Goal: Task Accomplishment & Management: Manage account settings

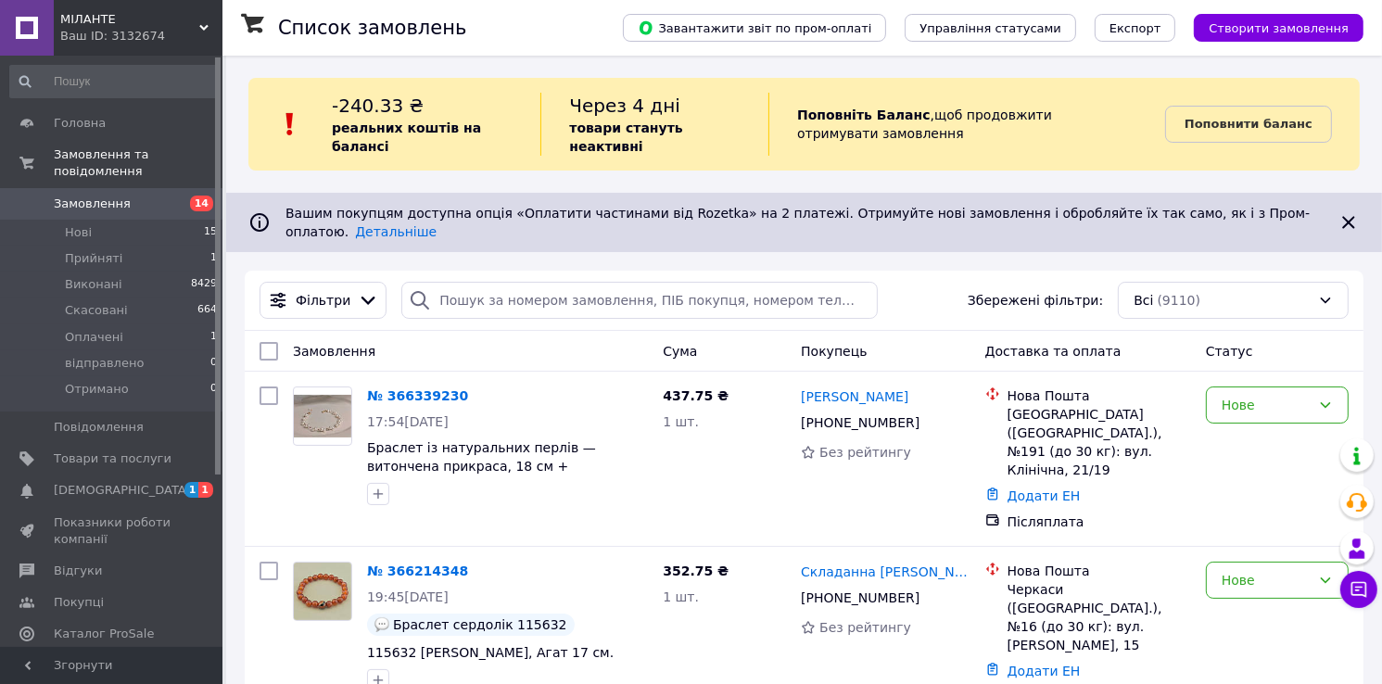
click at [85, 482] on span "[DEMOGRAPHIC_DATA]" at bounding box center [122, 490] width 137 height 17
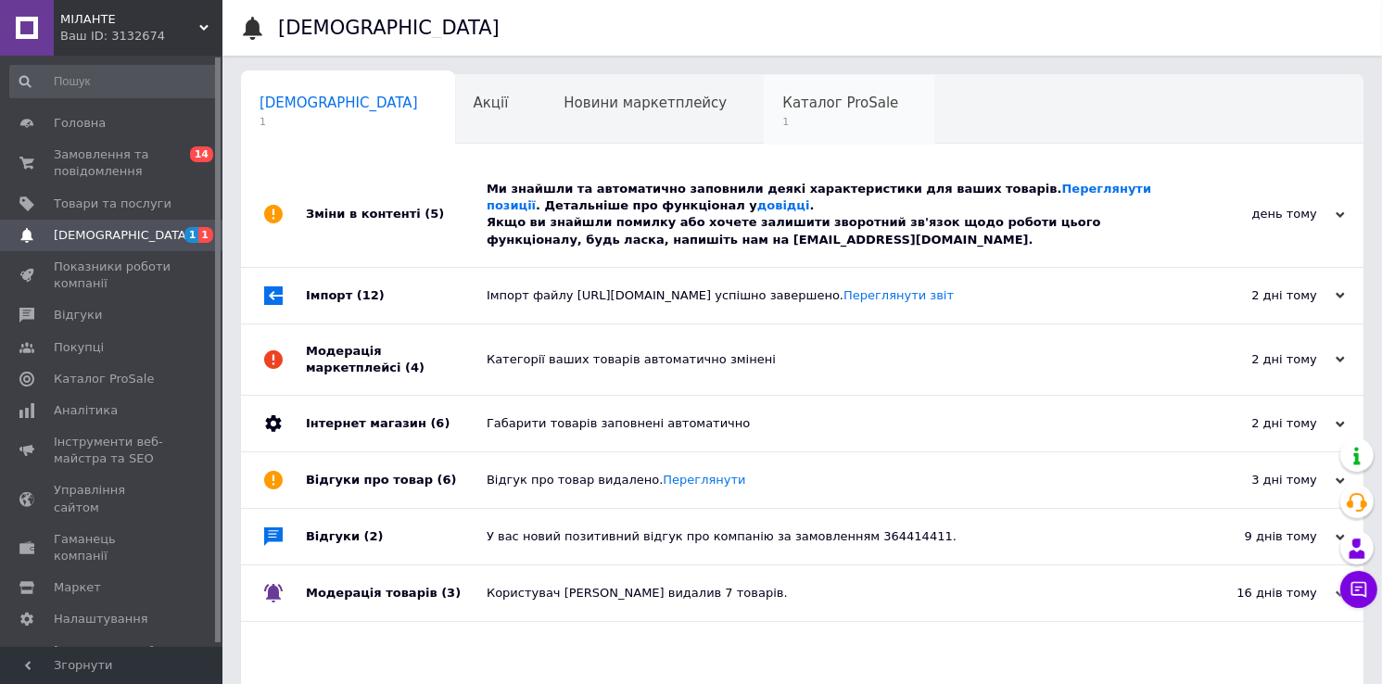
click at [783, 101] on span "Каталог ProSale" at bounding box center [841, 103] width 116 height 17
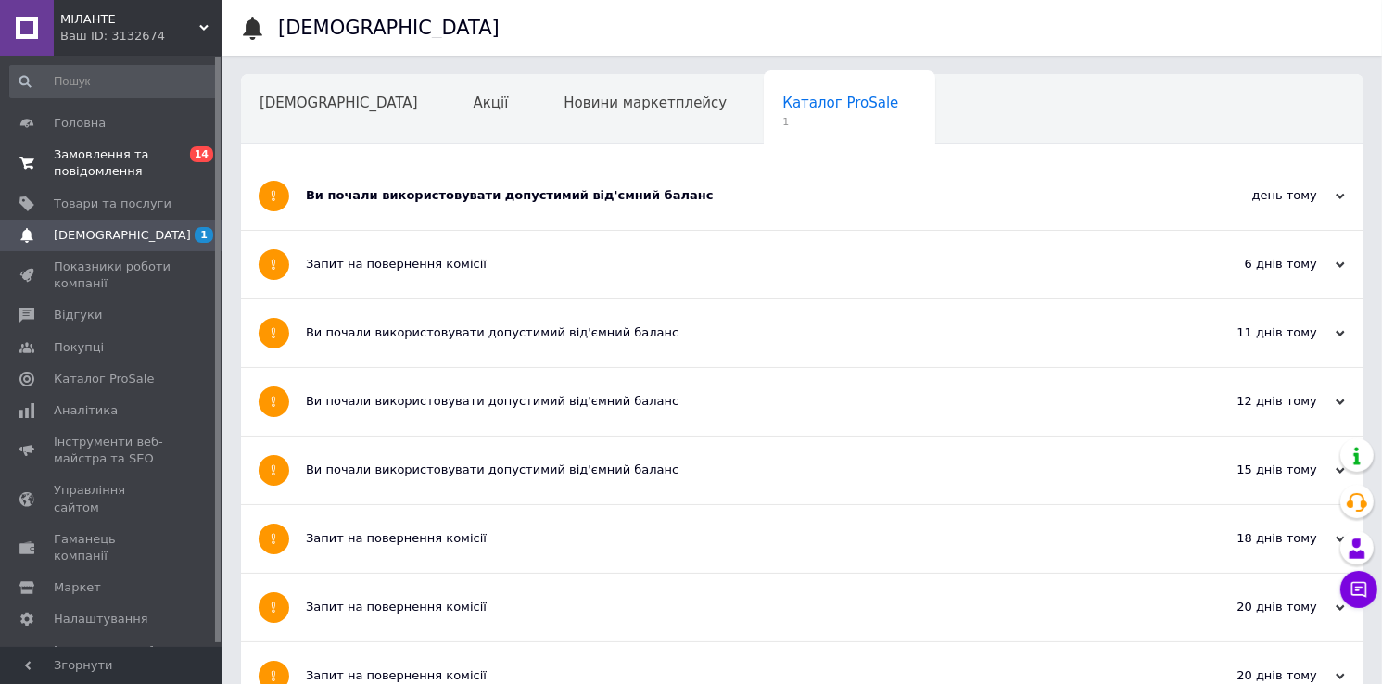
click at [98, 159] on span "Замовлення та повідомлення" at bounding box center [113, 162] width 118 height 33
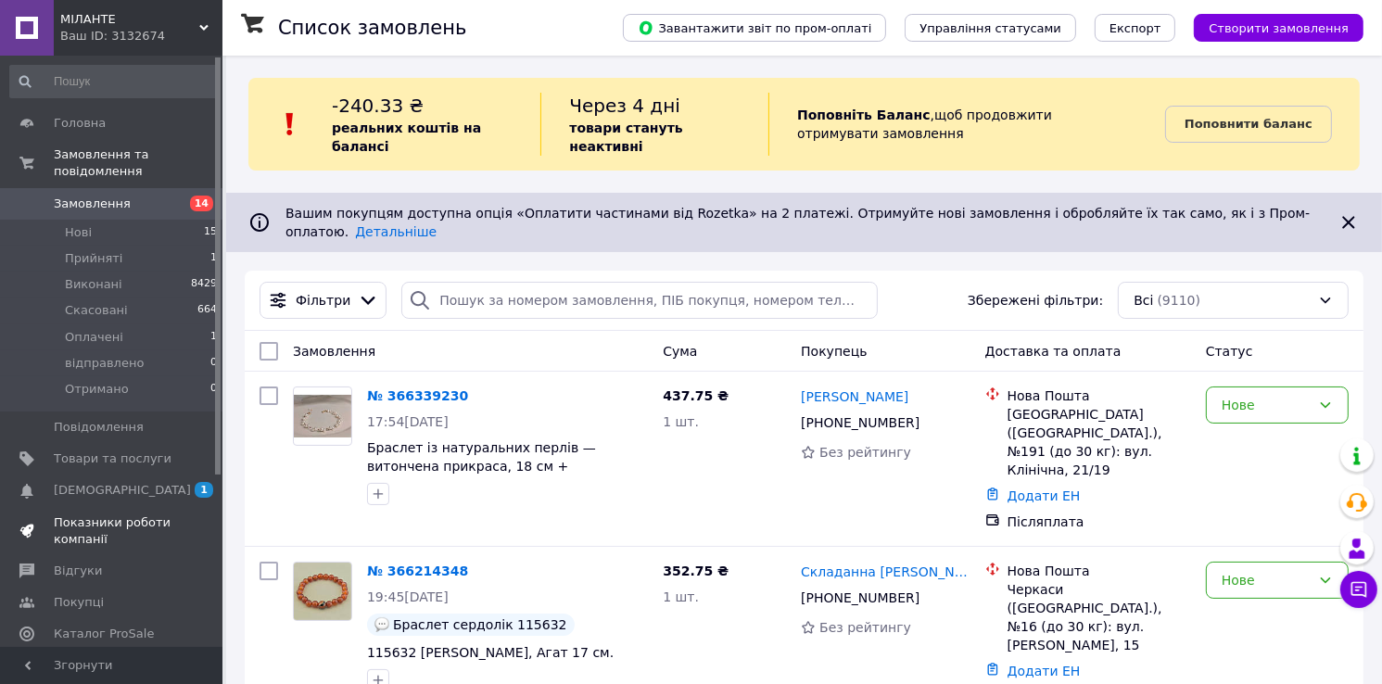
click at [78, 515] on span "Показники роботи компанії" at bounding box center [113, 531] width 118 height 33
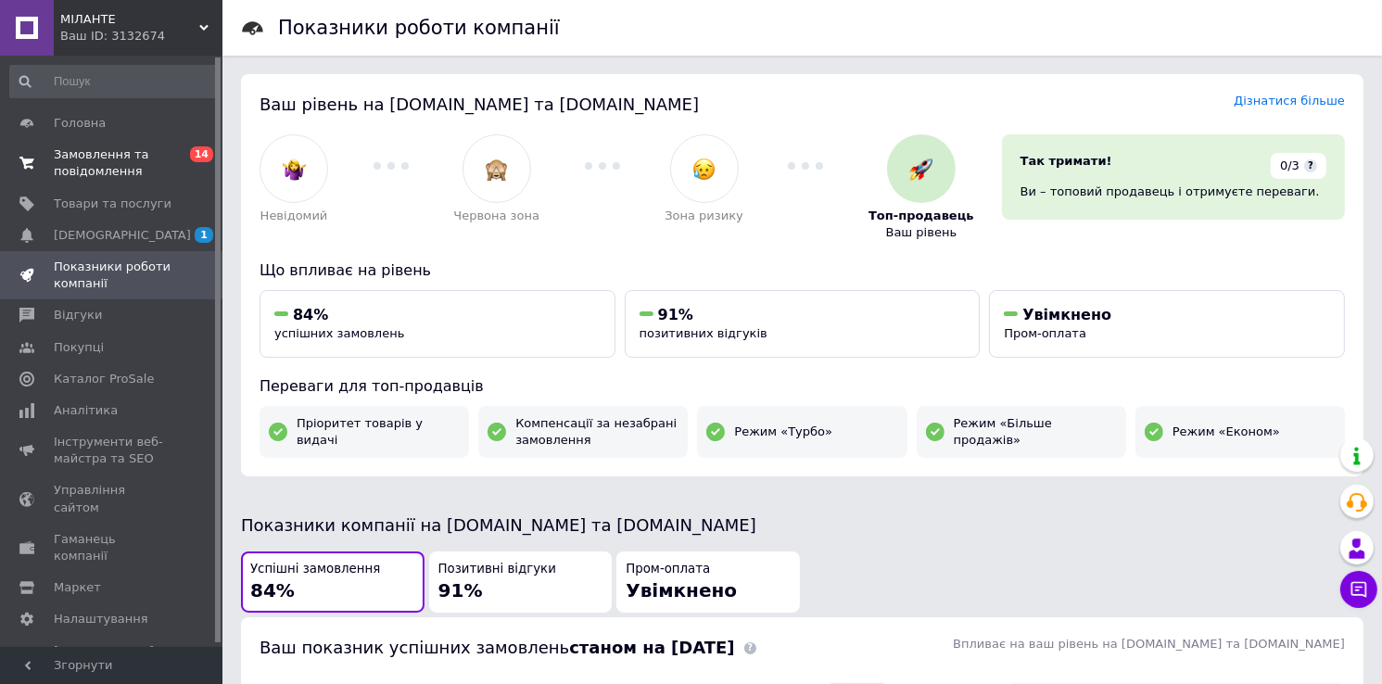
click at [104, 157] on span "Замовлення та повідомлення" at bounding box center [113, 162] width 118 height 33
